Goal: Task Accomplishment & Management: Complete application form

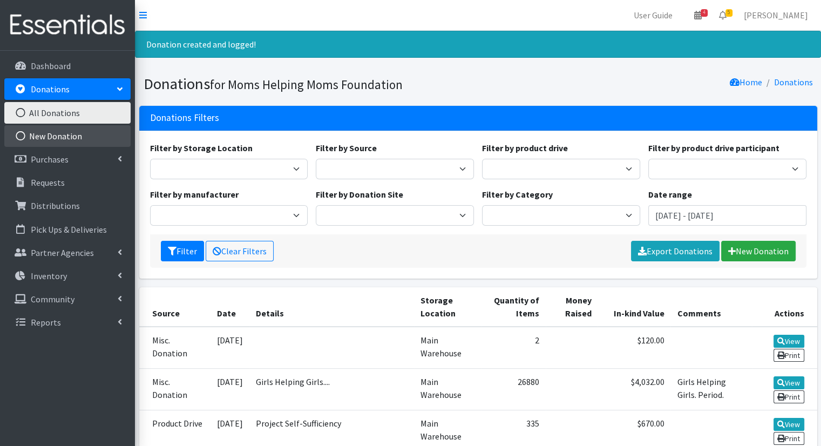
click at [75, 138] on link "New Donation" at bounding box center [67, 136] width 126 height 22
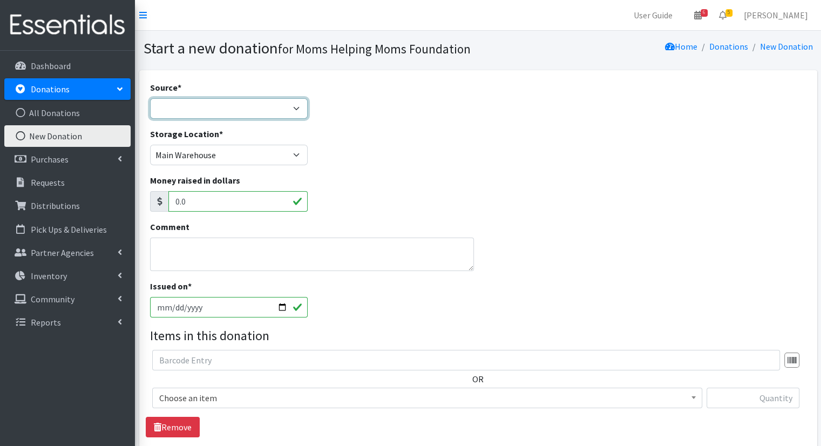
click at [292, 111] on select "Product Drive Manufacturer Donation Site Misc. Donation" at bounding box center [229, 108] width 158 height 21
select select "Manufacturer"
click at [150, 98] on select "Product Drive Manufacturer Donation Site Misc. Donation" at bounding box center [229, 108] width 158 height 21
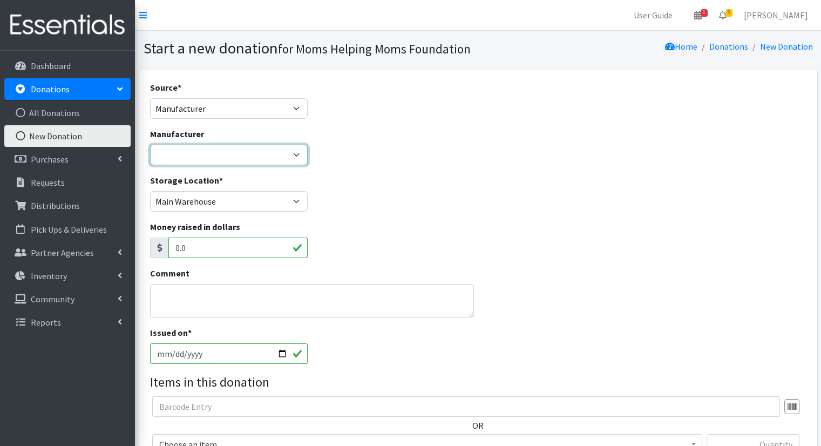
click at [296, 158] on select "Alliance for Period Supplies Amazon Wishlist Baby2Baby Birthday Box Bridges of …" at bounding box center [229, 155] width 158 height 21
select select "99"
click at [150, 145] on select "Alliance for Period Supplies Amazon Wishlist Baby2Baby Birthday Box Bridges of …" at bounding box center [229, 155] width 158 height 21
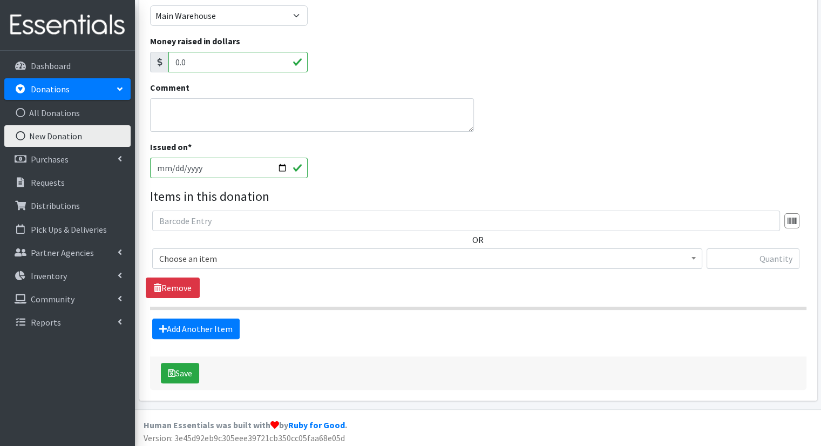
scroll to position [188, 0]
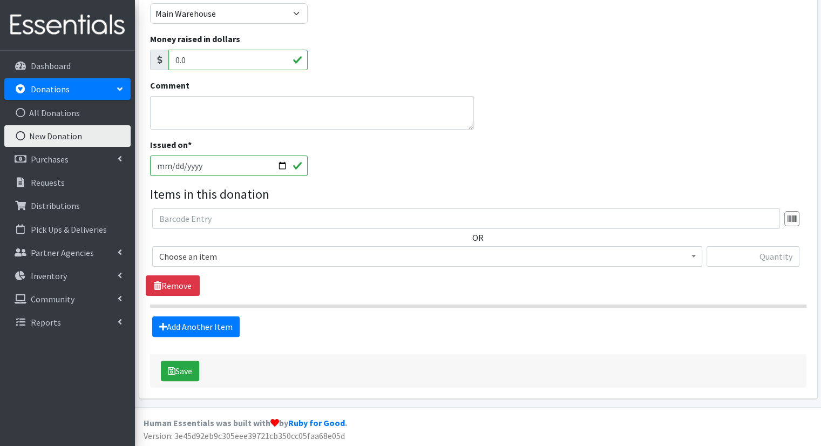
click at [697, 257] on span at bounding box center [693, 255] width 11 height 17
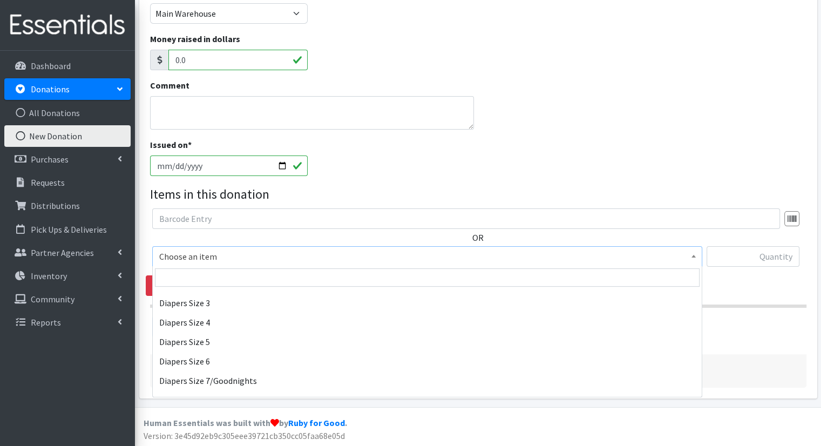
scroll to position [1188, 0]
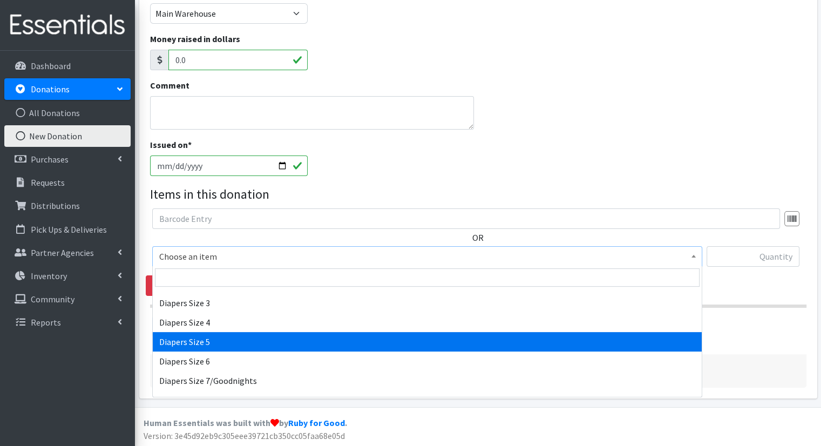
select select "1968"
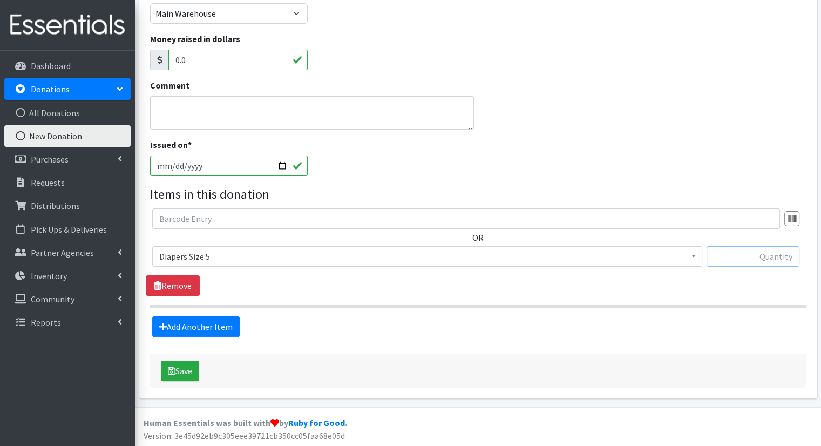
click at [738, 255] on input "text" at bounding box center [753, 256] width 93 height 21
type input "19416"
click at [220, 328] on link "Add Another Item" at bounding box center [195, 326] width 87 height 21
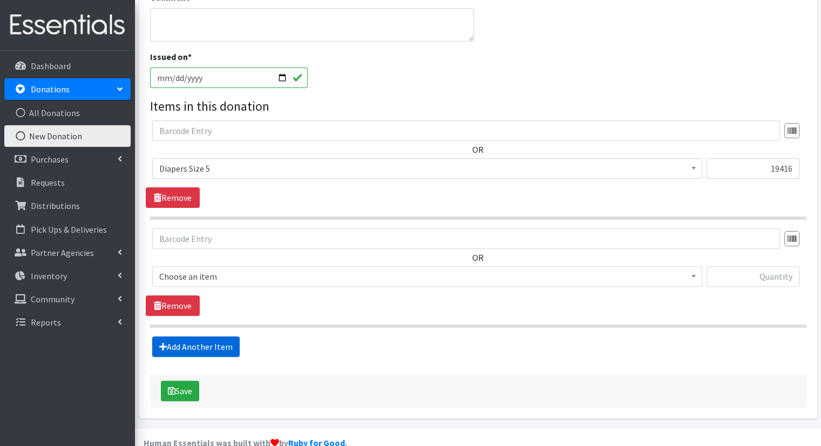
scroll to position [296, 0]
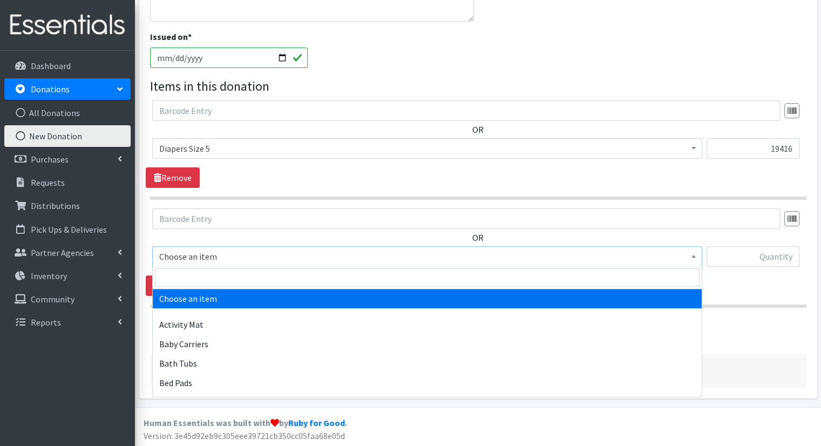
click at [695, 254] on span at bounding box center [693, 255] width 11 height 17
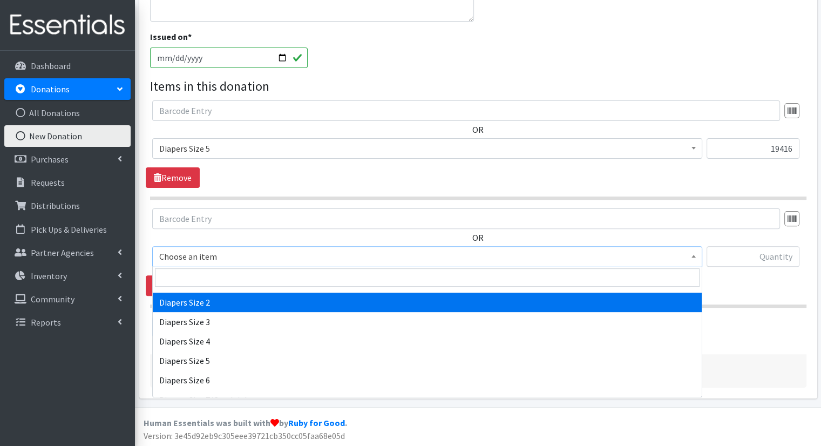
scroll to position [1188, 0]
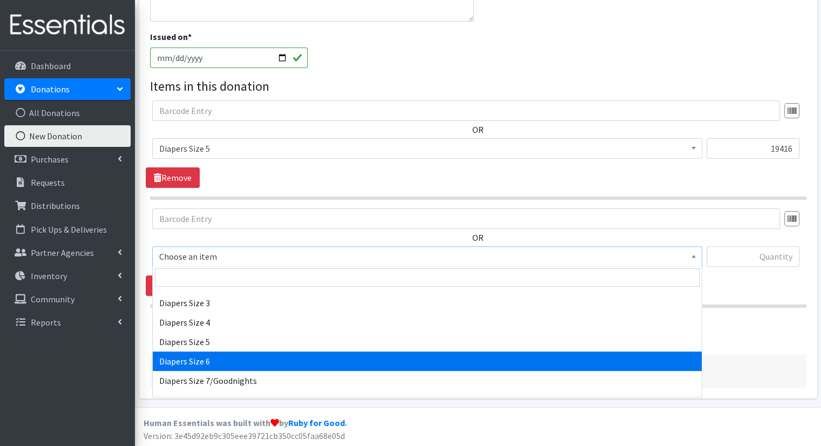
select select "1969"
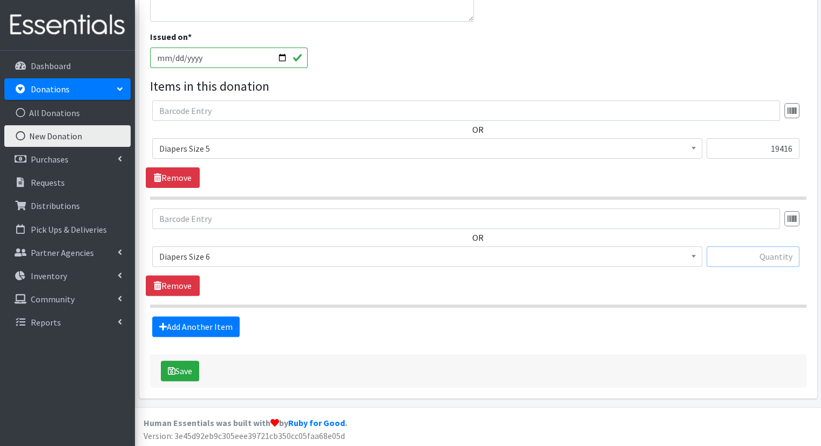
click at [726, 253] on input "text" at bounding box center [753, 256] width 93 height 21
type input "23120"
click at [181, 372] on button "Save" at bounding box center [180, 371] width 38 height 21
